Goal: Information Seeking & Learning: Learn about a topic

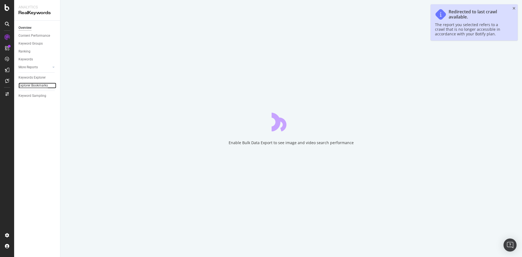
click at [42, 86] on div "Explorer Bookmarks" at bounding box center [32, 86] width 29 height 6
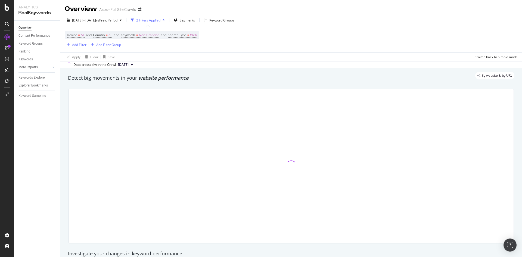
click at [160, 21] on div "2 Filters Applied" at bounding box center [148, 20] width 24 height 5
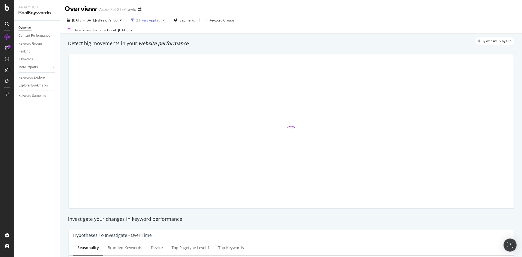
click at [160, 21] on div "2 Filters Applied" at bounding box center [148, 20] width 24 height 5
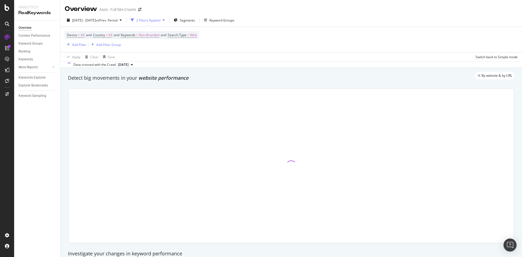
click at [199, 44] on div "Device = All and Country = All and Keywords = Non-Branded and Search Type = Web…" at bounding box center [132, 39] width 134 height 17
click at [30, 84] on div "Explorer Bookmarks" at bounding box center [32, 86] width 29 height 6
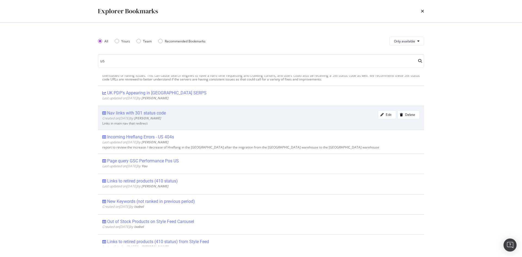
scroll to position [109, 0]
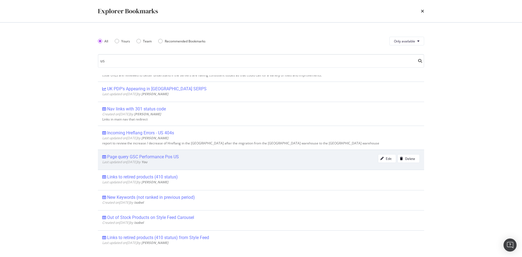
type input "us"
click at [167, 159] on div "Page query GSC Performance Pos US" at bounding box center [143, 156] width 72 height 5
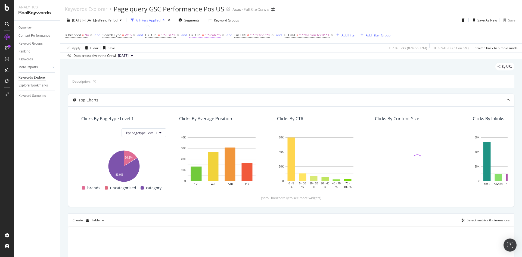
click at [209, 35] on span "^.*/cat/.*$" at bounding box center [213, 35] width 16 height 8
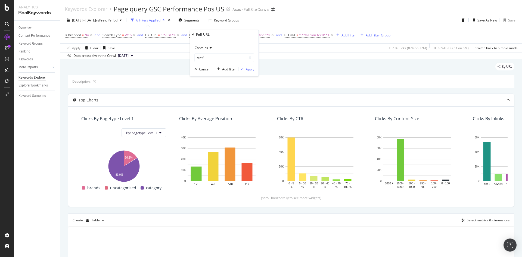
click at [263, 50] on div "Apply Clear Save 0.7 % Clicks ( 87K on 12M ) 0.09 % URLs ( 5K on 5M ) Switch ba…" at bounding box center [290, 47] width 461 height 9
click at [256, 34] on span "^.*/refine/.*$" at bounding box center [260, 35] width 20 height 8
click at [330, 63] on div "By URL" at bounding box center [291, 69] width 446 height 12
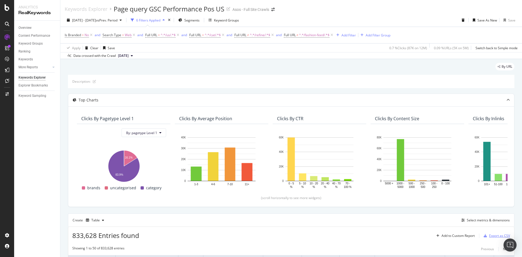
click at [490, 237] on div "Export as CSV" at bounding box center [499, 235] width 21 height 5
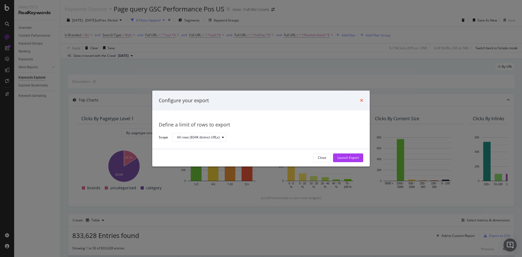
click at [362, 99] on icon "times" at bounding box center [361, 100] width 3 height 4
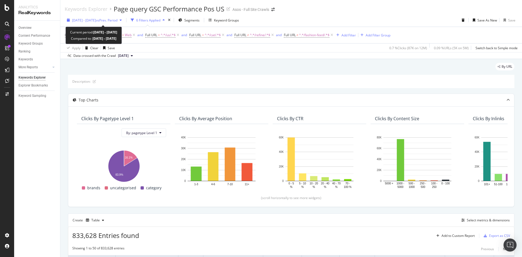
click at [117, 21] on span "vs Prev. Period" at bounding box center [106, 20] width 21 height 5
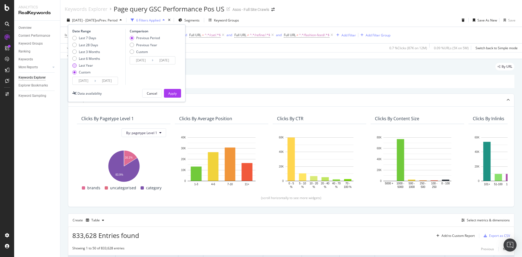
click at [83, 66] on div "Last Year" at bounding box center [86, 65] width 14 height 5
type input "[DATE]"
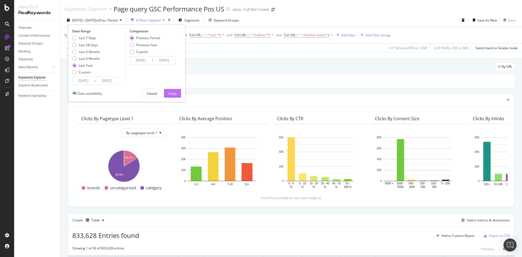
click at [170, 93] on div "Apply" at bounding box center [172, 93] width 8 height 5
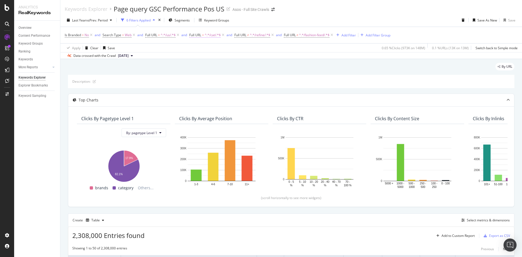
click at [201, 35] on span "Full URL" at bounding box center [195, 35] width 12 height 5
click at [275, 54] on div "Data crossed with the Crawl 2025 Oct. 1st" at bounding box center [290, 55] width 461 height 7
click at [254, 33] on span "^.*/refine/.*$" at bounding box center [260, 35] width 20 height 8
click at [322, 54] on div "Data crossed with the Crawl 2025 Oct. 1st" at bounding box center [290, 55] width 461 height 7
click at [317, 36] on span "^.*/fashion-feed/.*$" at bounding box center [314, 35] width 30 height 8
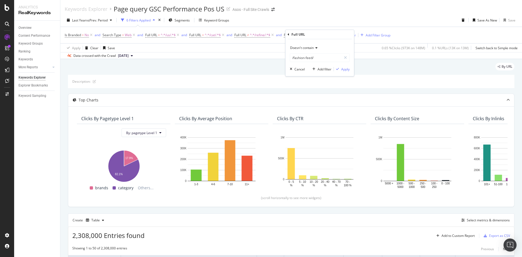
click at [369, 64] on div "By URL" at bounding box center [291, 69] width 446 height 12
click at [319, 34] on span "^.*/fashion-feed/.*$" at bounding box center [314, 35] width 30 height 8
click at [225, 67] on div "By URL" at bounding box center [291, 69] width 446 height 12
click at [352, 36] on div "Add Filter" at bounding box center [348, 35] width 14 height 5
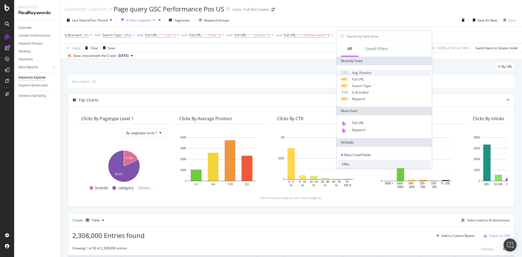
click at [365, 71] on span "Avg. Position" at bounding box center [361, 72] width 19 height 5
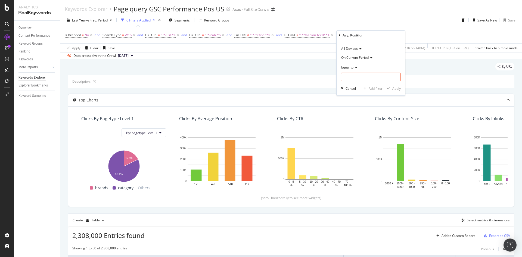
click at [355, 67] on icon at bounding box center [355, 67] width 4 height 3
click at [365, 62] on div "On Current Period Equal to Equal to Not Equal to Less than Less than or equal t…" at bounding box center [371, 67] width 60 height 28
click at [348, 65] on div "Equal to" at bounding box center [371, 67] width 60 height 9
click at [366, 106] on div "Greater than" at bounding box center [371, 106] width 58 height 7
click at [362, 81] on input "number" at bounding box center [371, 77] width 60 height 9
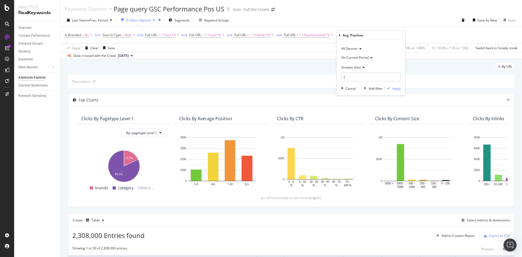
click at [358, 70] on div "Greater than" at bounding box center [371, 67] width 60 height 9
click at [358, 90] on span "Less than" at bounding box center [350, 92] width 14 height 5
drag, startPoint x: 353, startPoint y: 79, endPoint x: 348, endPoint y: 78, distance: 5.3
click at [348, 78] on input "2" at bounding box center [371, 77] width 60 height 9
type input "20"
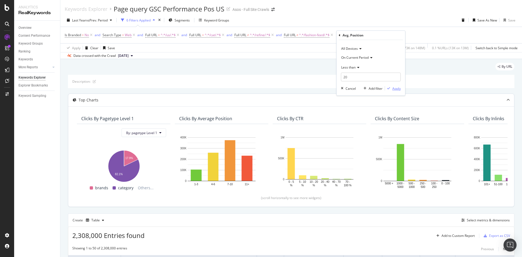
drag, startPoint x: 393, startPoint y: 87, endPoint x: 311, endPoint y: 95, distance: 83.2
click at [394, 87] on div "Apply" at bounding box center [396, 88] width 8 height 5
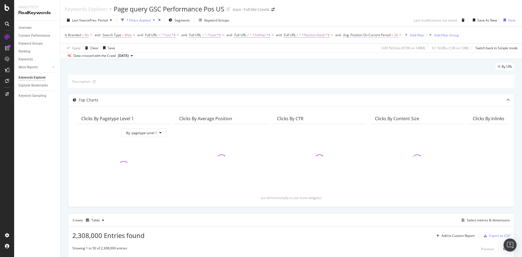
click at [365, 37] on span "Avg. Position On Current Period" at bounding box center [367, 35] width 48 height 5
click at [296, 77] on div "Description:" at bounding box center [291, 81] width 446 height 13
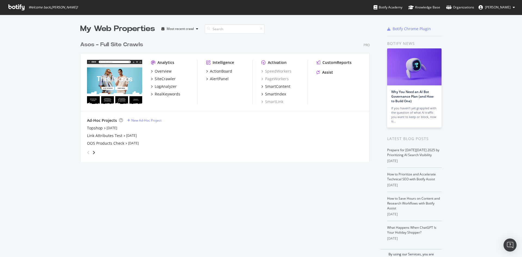
scroll to position [124, 290]
click at [164, 95] on div "RealKeywords" at bounding box center [168, 93] width 26 height 5
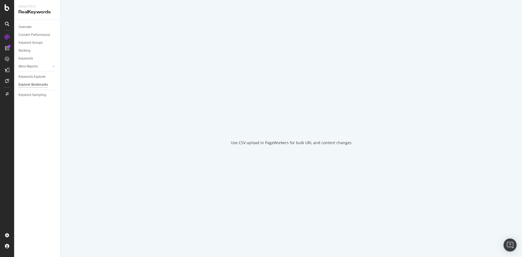
click at [35, 84] on div "Explorer Bookmarks" at bounding box center [32, 85] width 29 height 6
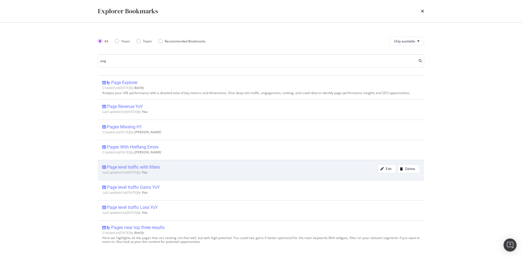
type input "pag"
click at [146, 168] on div "Page level traffic with filters" at bounding box center [133, 166] width 53 height 5
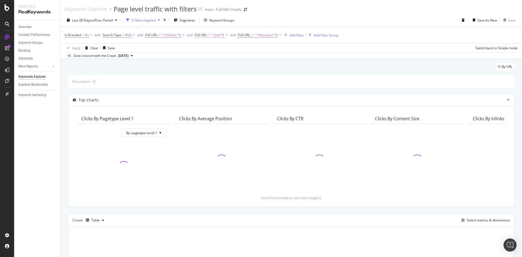
click at [211, 37] on span "^.*prd.*$" at bounding box center [217, 35] width 14 height 8
click at [179, 40] on div "Is Branded = No and Search Type = Web and Full URL ≠ ^.*/refine/.*$ and Full UR…" at bounding box center [291, 35] width 453 height 16
click at [169, 34] on span "^.*/refine/.*$" at bounding box center [171, 35] width 20 height 8
click at [125, 55] on span "[DATE]" at bounding box center [123, 55] width 11 height 5
click at [254, 47] on div "Apply Clear Save Switch back to Simple mode" at bounding box center [290, 47] width 461 height 9
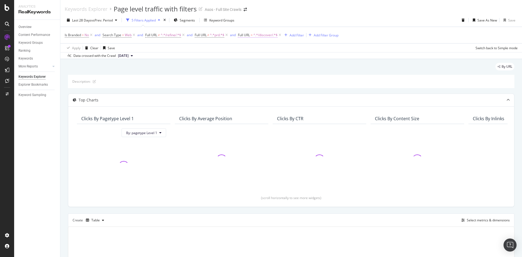
click at [268, 35] on span "^.*/discover/.*$" at bounding box center [265, 35] width 24 height 8
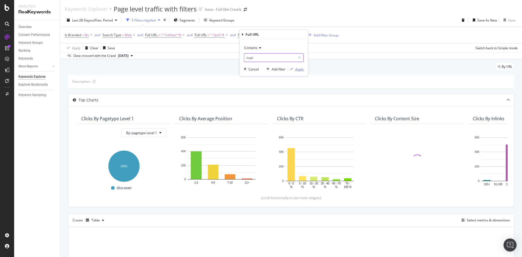
type input "/cat/"
click at [300, 70] on div "Apply" at bounding box center [299, 69] width 8 height 5
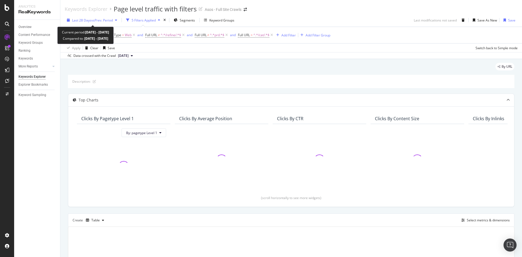
click at [87, 18] on span "Last 28 Days" at bounding box center [81, 20] width 19 height 5
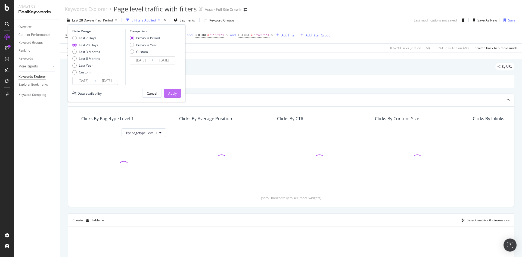
drag, startPoint x: 82, startPoint y: 64, endPoint x: 167, endPoint y: 95, distance: 90.5
click at [82, 64] on div "Last Year" at bounding box center [86, 65] width 14 height 5
type input "[DATE]"
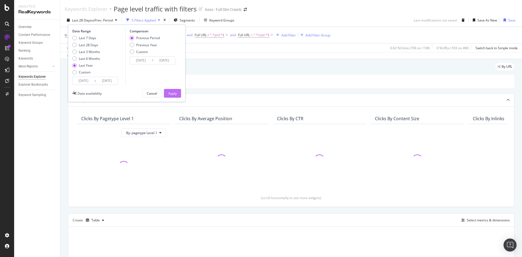
click at [172, 90] on div "Apply" at bounding box center [172, 93] width 8 height 8
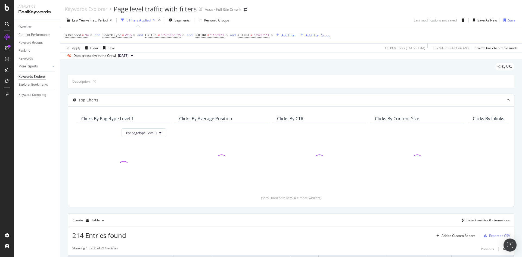
click at [285, 35] on div "Add Filter" at bounding box center [288, 35] width 14 height 5
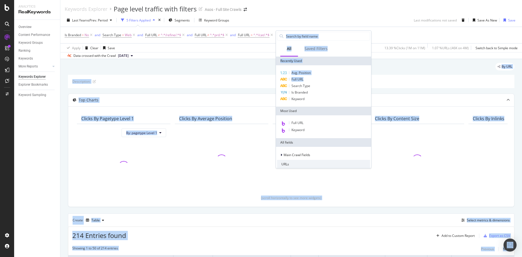
drag, startPoint x: 307, startPoint y: 79, endPoint x: 250, endPoint y: 71, distance: 57.1
click at [250, 71] on body "Analytics RealKeywords Overview Content Performance Keyword Groups Ranking Keyw…" at bounding box center [261, 128] width 522 height 257
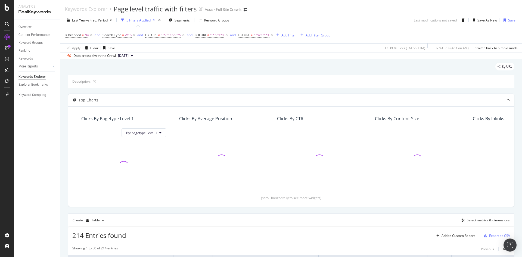
click at [239, 52] on div "Apply Clear Save 13.39 % Clicks ( 1M on 11M ) 1.07 % URLs ( 46K on 4M ) Switch …" at bounding box center [290, 47] width 461 height 9
click at [295, 34] on div "Add Filter" at bounding box center [288, 35] width 14 height 5
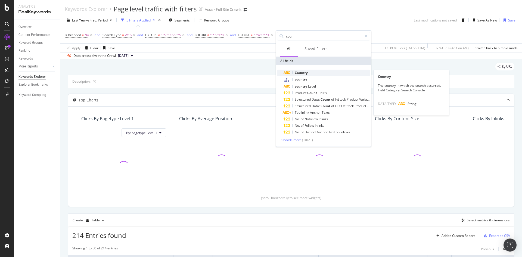
type input "cou"
click at [305, 73] on span "Country" at bounding box center [300, 72] width 13 height 5
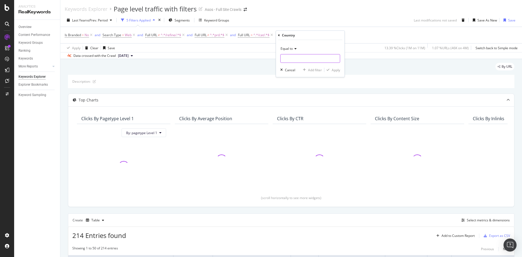
click at [306, 57] on input "text" at bounding box center [309, 58] width 59 height 9
click at [305, 60] on input "text" at bounding box center [309, 58] width 59 height 9
drag, startPoint x: 308, startPoint y: 43, endPoint x: 377, endPoint y: 56, distance: 70.2
click at [311, 43] on div "Equal to Cancel Add filter Apply" at bounding box center [310, 58] width 68 height 37
click at [298, 53] on div "Equal to" at bounding box center [310, 53] width 60 height 18
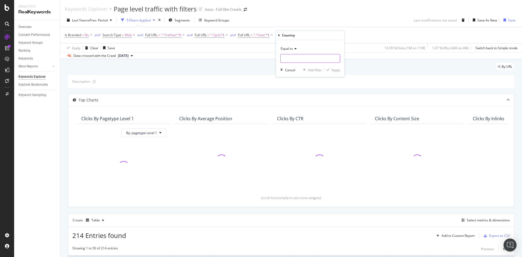
click at [299, 57] on input "text" at bounding box center [309, 58] width 59 height 9
click at [359, 49] on div "Apply Clear Save 13.39 % Clicks ( 1M on 11M ) 1.07 % URLs ( 46K on 4M ) Switch …" at bounding box center [290, 47] width 461 height 9
click at [311, 33] on div "missing value" at bounding box center [313, 35] width 21 height 5
click at [313, 51] on div "Equal to" at bounding box center [319, 47] width 60 height 9
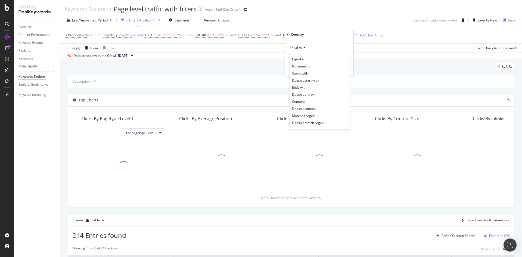
click at [308, 44] on div "Equal to" at bounding box center [319, 47] width 60 height 9
click at [311, 58] on input "text" at bounding box center [318, 57] width 59 height 9
click at [377, 66] on div "By URL" at bounding box center [291, 69] width 446 height 12
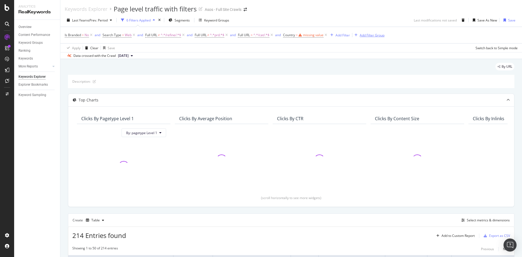
drag, startPoint x: 329, startPoint y: 34, endPoint x: 311, endPoint y: 38, distance: 18.7
click at [328, 34] on icon at bounding box center [325, 34] width 5 height 5
click at [291, 35] on div "Add Filter" at bounding box center [288, 35] width 14 height 5
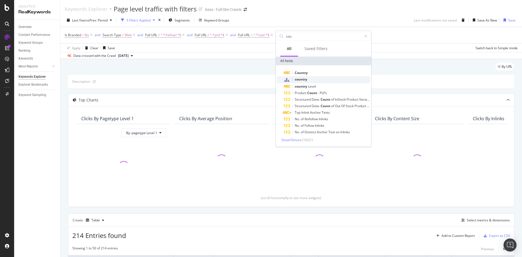
click at [306, 78] on span "country" at bounding box center [300, 79] width 12 height 5
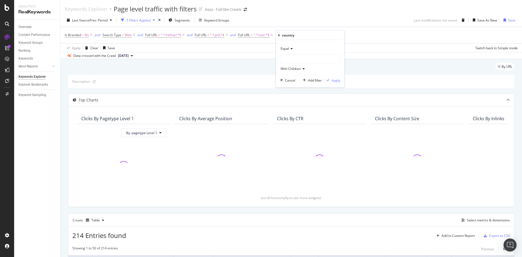
click at [305, 55] on div at bounding box center [309, 58] width 59 height 9
click at [210, 52] on div "Apply Clear Save Switch back to Simple mode" at bounding box center [290, 47] width 461 height 9
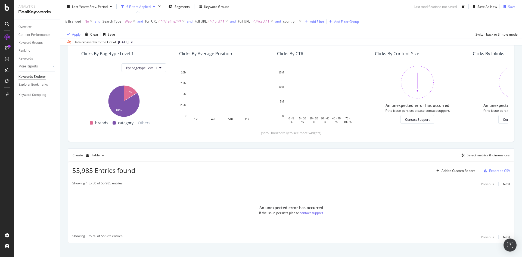
scroll to position [70, 0]
